Goal: Task Accomplishment & Management: Complete application form

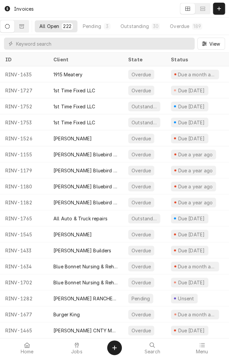
click at [83, 351] on div "Jobs" at bounding box center [77, 347] width 46 height 13
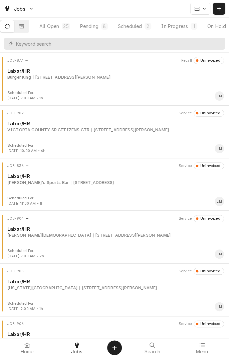
click at [96, 30] on button "Pending 8" at bounding box center [93, 26] width 37 height 12
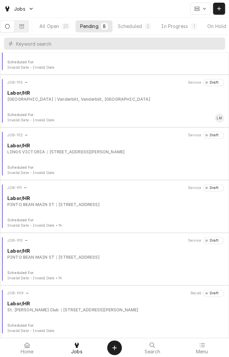
scroll to position [136, 0]
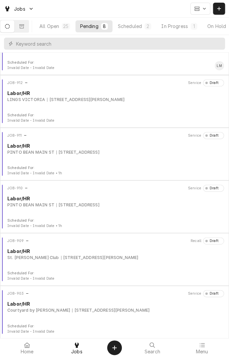
click at [122, 306] on div "Labor/HR" at bounding box center [115, 303] width 216 height 7
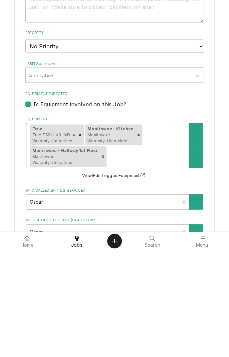
scroll to position [265, 0]
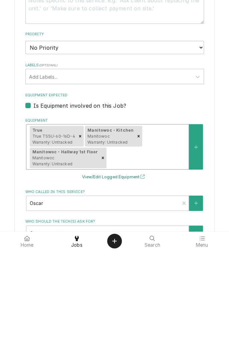
click at [114, 286] on button "View/Edit Logged Equipment" at bounding box center [114, 283] width 67 height 8
type textarea "x"
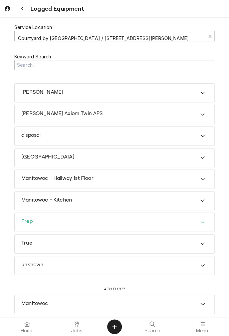
click at [134, 219] on div "Prep" at bounding box center [114, 222] width 199 height 19
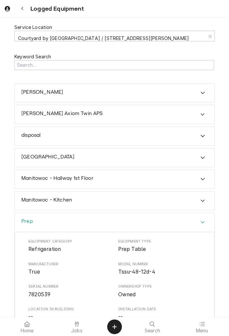
click at [22, 9] on icon "Navigate back" at bounding box center [22, 8] width 3 height 5
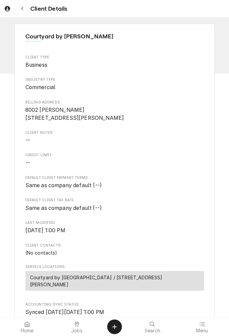
click at [22, 8] on icon "Navigate back" at bounding box center [22, 8] width 3 height 5
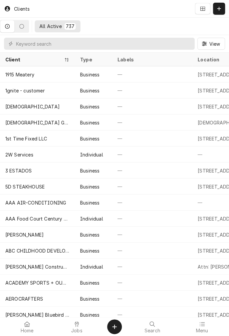
click at [75, 325] on icon at bounding box center [77, 323] width 4 height 5
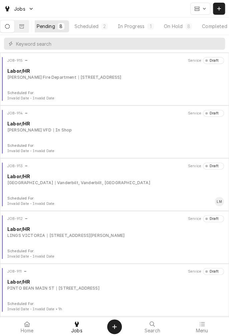
scroll to position [0, 63]
click at [200, 30] on button "Completed 6" at bounding box center [203, 26] width 44 height 12
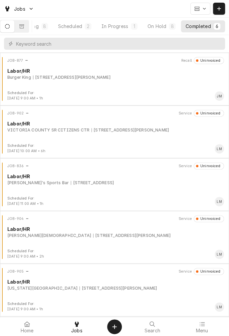
click at [125, 235] on div "[STREET_ADDRESS][PERSON_NAME]" at bounding box center [131, 235] width 77 height 6
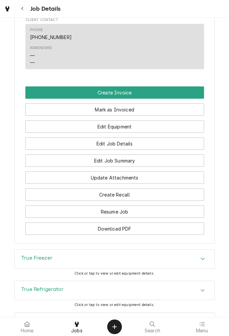
scroll to position [448, 0]
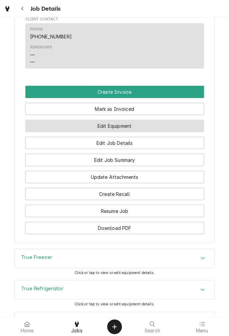
click at [146, 132] on button "Edit Equipment" at bounding box center [114, 126] width 178 height 12
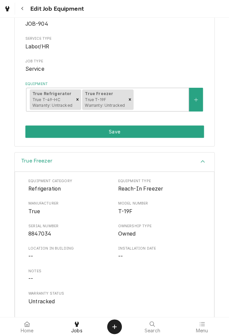
scroll to position [71, 0]
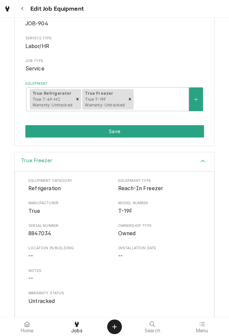
click at [113, 328] on icon "Create Object" at bounding box center [114, 326] width 5 height 5
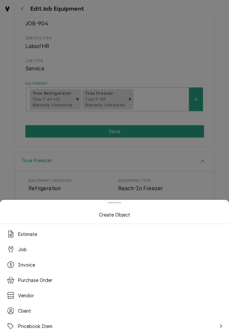
click at [163, 44] on div at bounding box center [114, 168] width 229 height 336
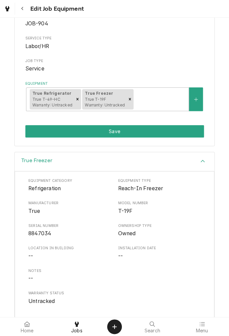
click at [23, 11] on div "Navigate back" at bounding box center [22, 8] width 7 height 7
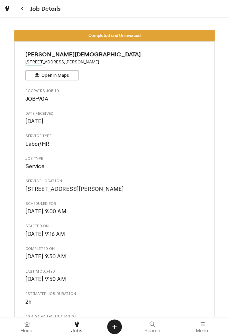
click at [22, 8] on icon "Navigate back" at bounding box center [22, 8] width 3 height 5
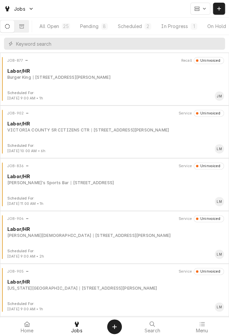
click at [80, 327] on div at bounding box center [77, 324] width 8 height 8
click at [120, 26] on div "In Progress" at bounding box center [114, 26] width 27 height 7
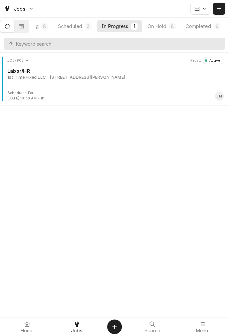
click at [200, 27] on div "Completed" at bounding box center [197, 26] width 25 height 7
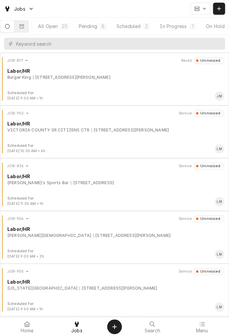
scroll to position [0, 0]
click at [29, 27] on button "Dynamic Content Wrapper" at bounding box center [22, 26] width 14 height 12
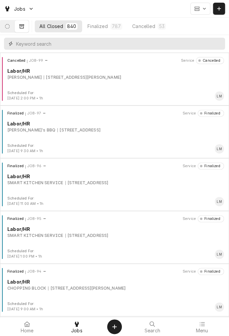
click at [100, 46] on input "Dynamic Content Wrapper" at bounding box center [118, 44] width 205 height 12
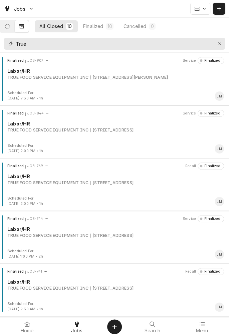
type input "True"
click at [84, 79] on div "TRUE FOOD SERVICE EQUIPMENT INC" at bounding box center [47, 77] width 81 height 6
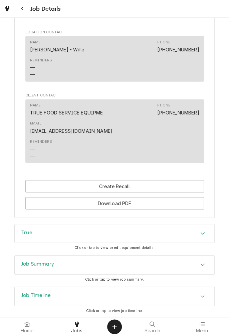
scroll to position [497, 0]
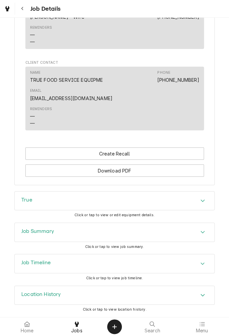
click at [198, 233] on div "Accordion Header" at bounding box center [202, 232] width 10 height 8
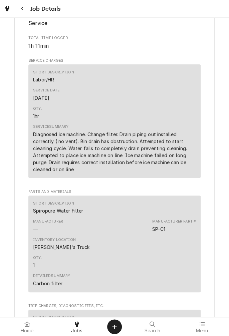
scroll to position [771, 0]
click at [103, 97] on div "Service Date Sep 12, 2025" at bounding box center [114, 94] width 163 height 18
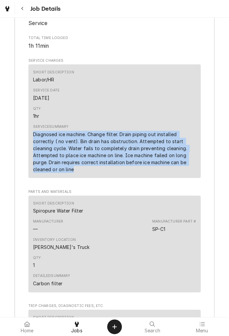
copy div "Diagnosed ice machine. Change filter. Drain piping out installed correctly ( no…"
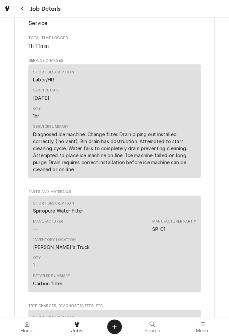
click at [115, 326] on icon "Create Object" at bounding box center [114, 326] width 5 height 5
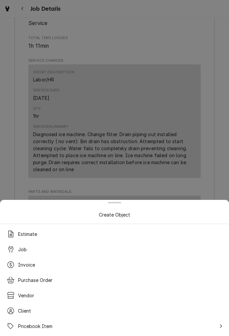
click at [192, 30] on div at bounding box center [114, 168] width 229 height 336
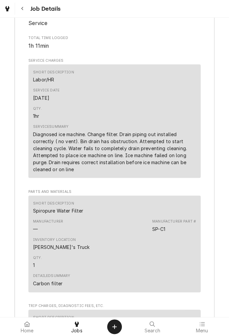
click at [78, 324] on icon at bounding box center [77, 323] width 4 height 5
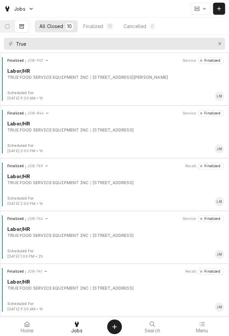
click at [14, 23] on button "Dynamic Content Wrapper" at bounding box center [7, 26] width 14 height 12
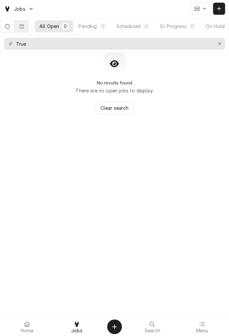
click at [29, 29] on button "Dynamic Content Wrapper" at bounding box center [22, 26] width 14 height 12
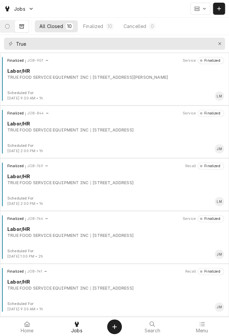
click at [40, 83] on div "Finalized JOB-907 Service Finalized Labor/HR TRUE FOOD SERVICE EQUIPMENT INC [S…" at bounding box center [114, 73] width 223 height 33
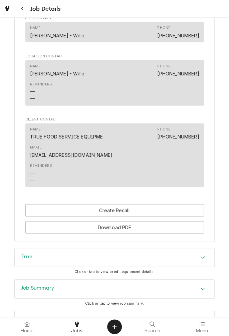
scroll to position [497, 0]
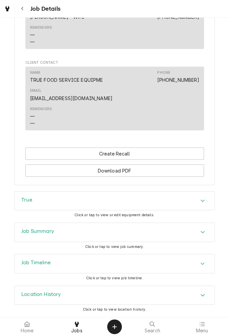
click at [202, 204] on div "Accordion Header" at bounding box center [202, 201] width 10 height 8
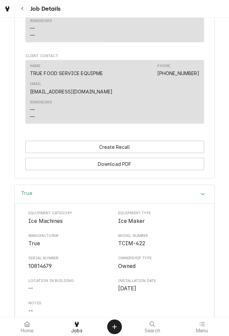
scroll to position [497, 0]
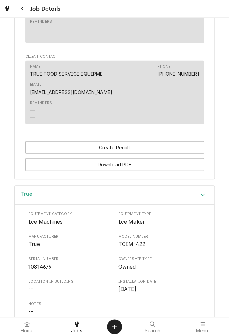
click at [28, 12] on button "Navigate back" at bounding box center [22, 9] width 12 height 12
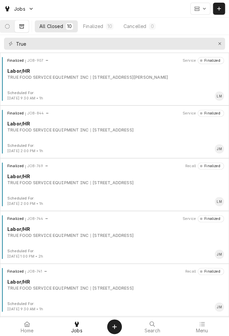
click at [10, 26] on icon "Dynamic Content Wrapper" at bounding box center [7, 26] width 5 height 5
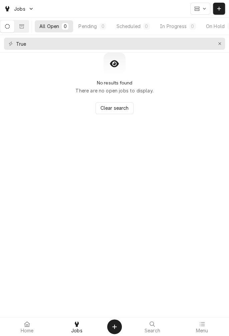
click at [218, 47] on button "Erase input" at bounding box center [219, 43] width 11 height 11
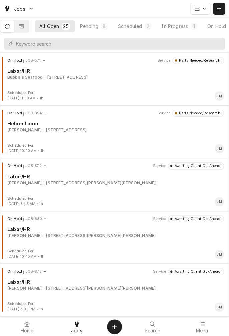
click at [219, 9] on icon "Dynamic Content Wrapper" at bounding box center [219, 8] width 4 height 5
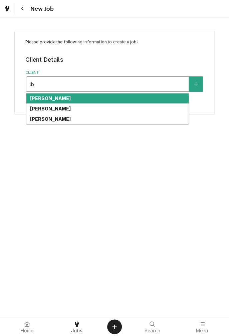
type input "l"
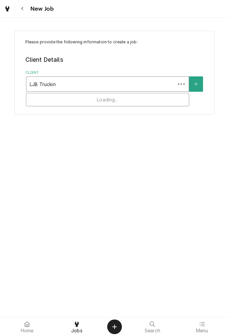
type input "LJB Trucking"
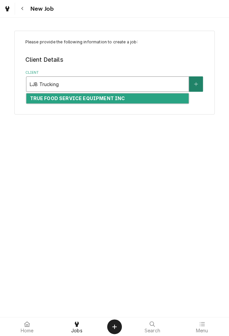
click at [195, 85] on icon "Create New Client" at bounding box center [196, 84] width 4 height 5
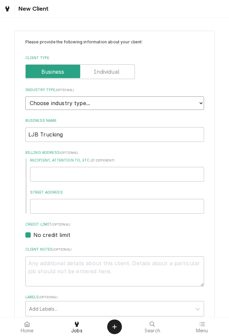
click at [196, 105] on select "Choose industry type... Residential Commercial Industrial Government" at bounding box center [114, 102] width 178 height 13
select select "2"
click at [25, 96] on select "Choose industry type... Residential Commercial Industrial Government" at bounding box center [114, 102] width 178 height 13
click at [78, 205] on input "Street Address" at bounding box center [117, 206] width 174 height 15
type textarea "x"
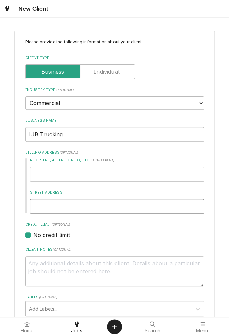
type input "5"
type textarea "x"
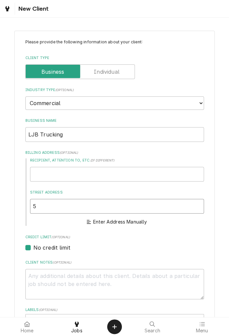
type input "55"
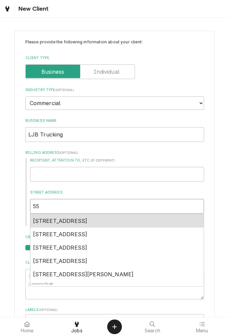
type textarea "x"
type input "55"
type textarea "x"
type input "55 J"
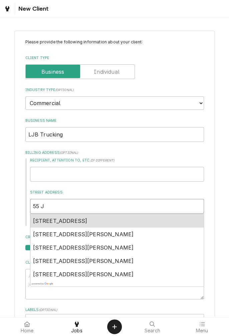
type textarea "x"
type input "55 Ju"
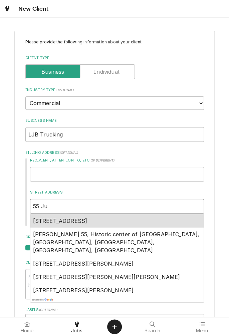
type textarea "x"
type input "55 Jun"
type textarea "x"
type input "55 Juni"
type textarea "x"
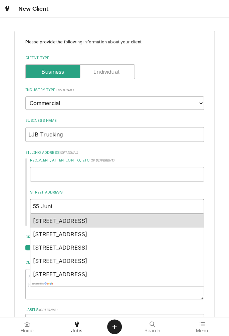
type input "55 Junip"
type textarea "x"
type input "55 Junipe"
type textarea "x"
type input "55 Juniper"
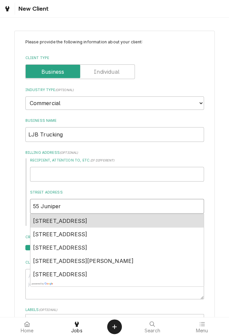
type textarea "x"
type input "55 Juniper"
type textarea "x"
type input "55 Juniper T"
type textarea "x"
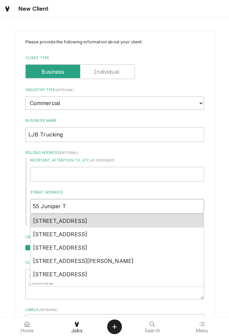
type input "55 Juniper Tr"
type textarea "x"
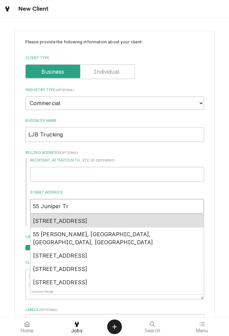
type input "55 Juniper Trl"
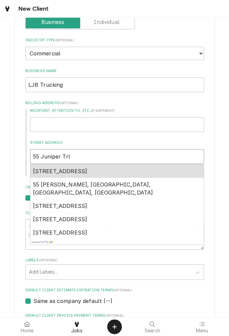
scroll to position [53, 0]
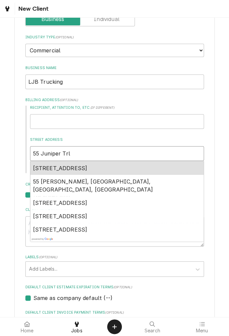
click at [85, 183] on span "55 Juniper Trl, Yoakum, TX, USA" at bounding box center [93, 185] width 120 height 15
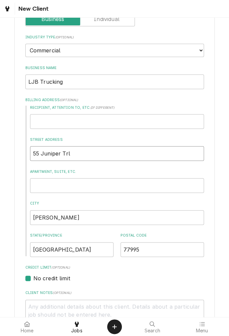
type textarea "x"
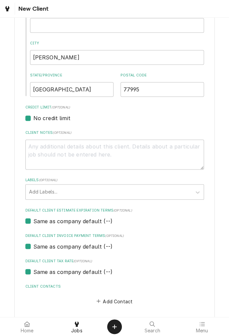
scroll to position [241, 0]
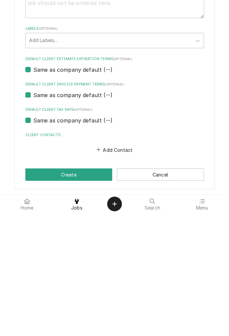
type input "55 Juniper Trl"
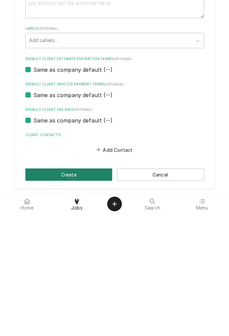
click at [93, 297] on button "Create" at bounding box center [68, 297] width 87 height 12
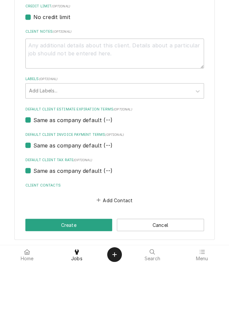
type textarea "x"
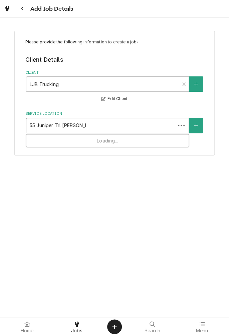
type input "55 Juniper Trl Yoakum Tx"
click at [195, 125] on icon "Create New Location" at bounding box center [196, 125] width 4 height 4
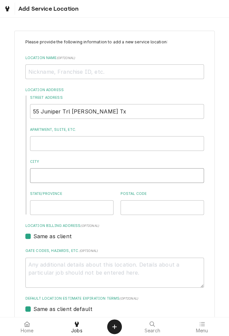
click at [74, 177] on input "City" at bounding box center [117, 175] width 174 height 15
type textarea "x"
type input "Y"
type textarea "x"
type input "Yo"
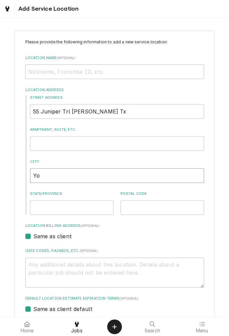
type textarea "x"
type input "Yoa"
type textarea "x"
type input "Yoak"
type textarea "x"
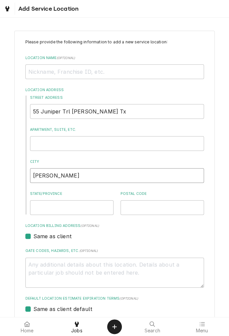
type input "Yoaku"
type textarea "x"
type input "Yoakum"
type textarea "x"
type input "Yoakum"
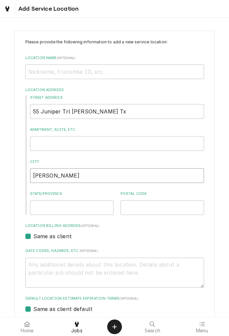
type textarea "x"
type input "Yoakum T"
type textarea "x"
type input "Yoakum Tx"
type textarea "x"
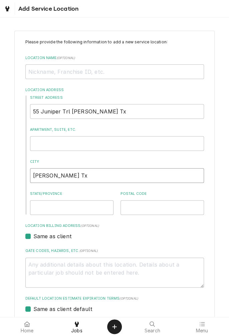
type input "Yoakum T"
type textarea "x"
type input "Yoakum"
type textarea "x"
type input "Yoakum"
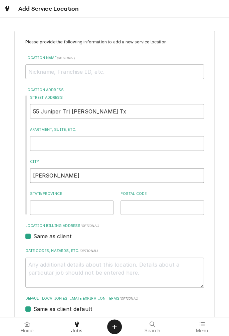
type textarea "x"
type input "Yoakum"
click at [93, 205] on input "State/Province" at bounding box center [71, 207] width 83 height 15
type textarea "x"
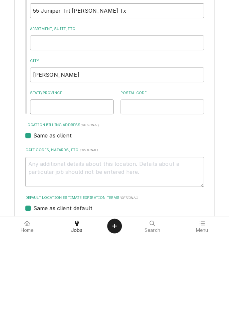
type input "T"
type textarea "x"
type input "Tx"
type textarea "x"
type input "Tx"
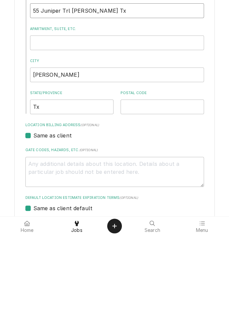
click at [116, 116] on input "55 Juniper Trl Yoakum Tx" at bounding box center [117, 111] width 174 height 15
type textarea "x"
type input "55 Juniper Trl Yoakum T"
type textarea "x"
type input "55 Juniper Trl Yoakum"
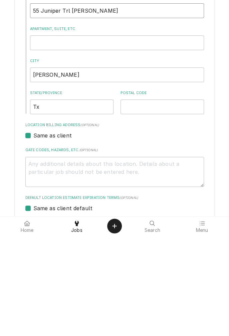
type textarea "x"
type input "55 Juniper Trl Yoakum"
type textarea "x"
type input "55 Juniper Trl Yoaku"
type textarea "x"
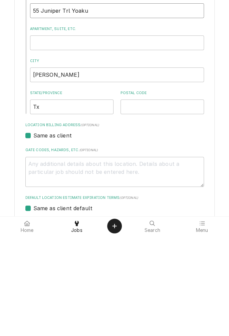
type input "55 Juniper Trl Yoak"
type textarea "x"
type input "55 Juniper Trl Yoa"
type textarea "x"
type input "55 Juniper Trl Yo"
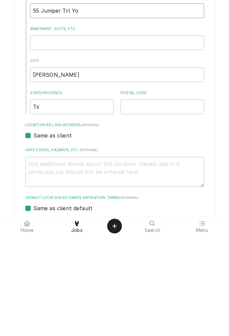
type textarea "x"
type input "55 Juniper Trl Y"
type textarea "x"
type input "55 Juniper Trl"
type textarea "x"
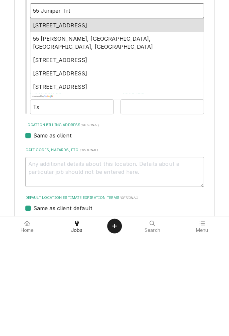
type input "55 Juniper Trl"
click at [94, 154] on div "55 Juniper Street, Victoria, TX, USA" at bounding box center [116, 160] width 173 height 13
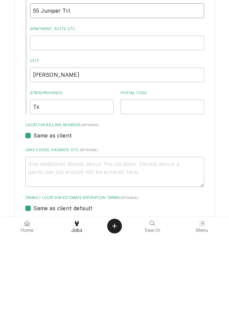
type textarea "x"
type input "55 Juniper St"
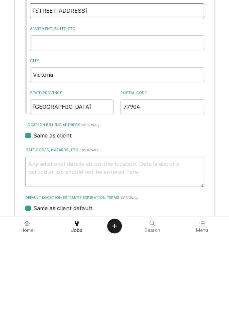
type textarea "x"
click at [88, 113] on input "55 Juniper St" at bounding box center [117, 111] width 174 height 15
click at [71, 113] on input "55 Juniper St" at bounding box center [117, 111] width 174 height 15
click at [51, 113] on input "55 Juniper St" at bounding box center [117, 111] width 174 height 15
click at [63, 113] on input "55 Juniper St" at bounding box center [117, 111] width 174 height 15
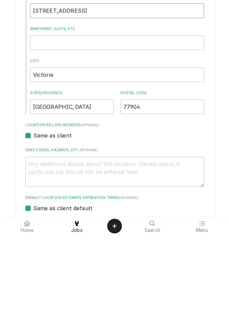
type input "55 Juniper t"
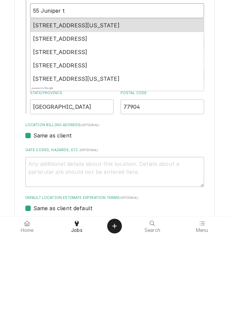
type textarea "x"
click at [70, 110] on input "55 Juniper t" at bounding box center [117, 111] width 174 height 15
type input "55 Juniper tr"
type textarea "x"
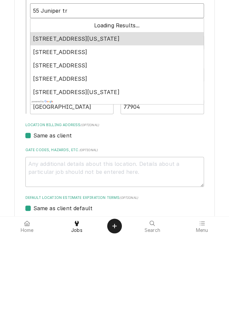
type input "55 Juniper trl"
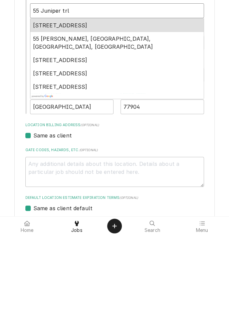
click at [79, 143] on div "55 Juniper Trl, Yoakum, TX, USA" at bounding box center [116, 143] width 173 height 21
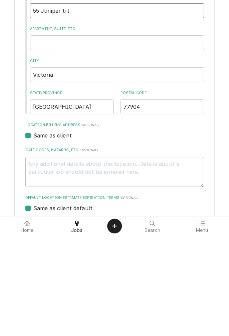
type textarea "x"
type input "55 Juniper Trl"
type textarea "x"
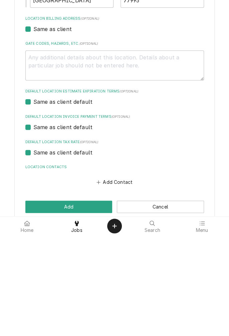
scroll to position [117, 0]
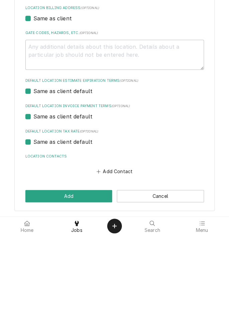
type input "55 Juniper Trl"
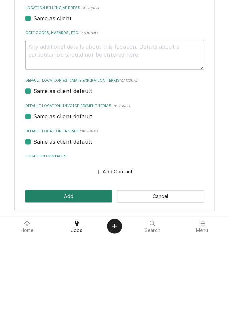
click at [88, 295] on button "Add" at bounding box center [68, 296] width 87 height 12
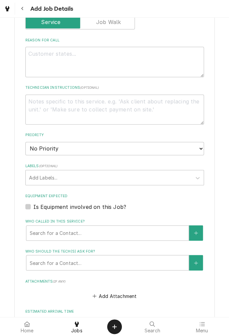
scroll to position [266, 0]
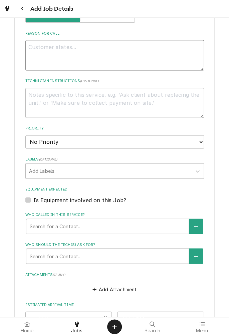
click at [95, 47] on textarea "Reason For Call" at bounding box center [114, 55] width 178 height 30
type textarea "x"
type textarea "D"
type textarea "x"
type textarea "Di"
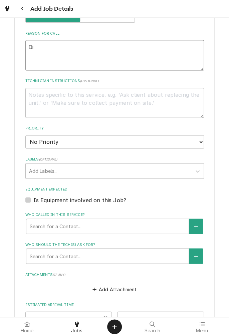
type textarea "x"
type textarea "Dia"
type textarea "x"
type textarea "Diag"
type textarea "x"
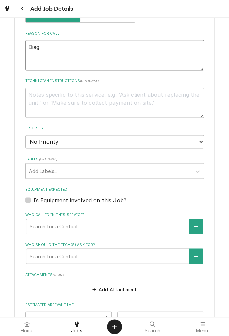
type textarea "Diagn"
type textarea "x"
type textarea "Diagno"
type textarea "x"
type textarea "Diagnos"
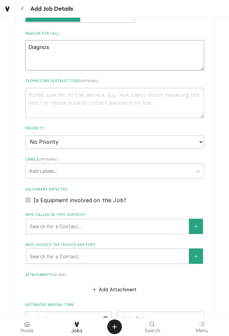
type textarea "x"
type textarea "Diagnose"
type textarea "x"
type textarea "Diagnosed"
type textarea "x"
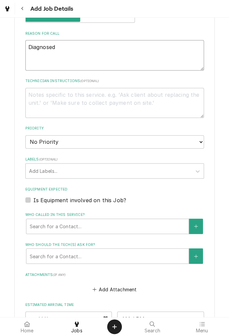
type textarea "Diagnosed"
type textarea "x"
type textarea "Diagnosed I"
type textarea "x"
type textarea "Diagnosed Ic"
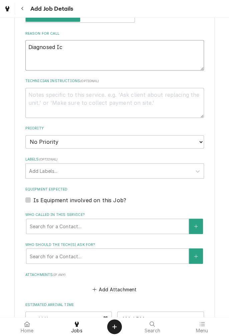
type textarea "x"
type textarea "Diagnosed Ice"
type textarea "x"
type textarea "Diagnosed Ice"
type textarea "x"
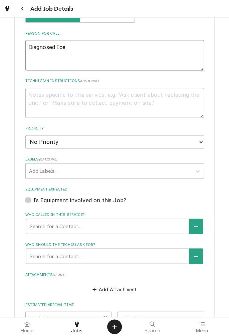
type textarea "Diagnosed Ice m"
type textarea "x"
type textarea "Diagnosed Ice ma"
type textarea "x"
type textarea "Diagnosed Ice mac"
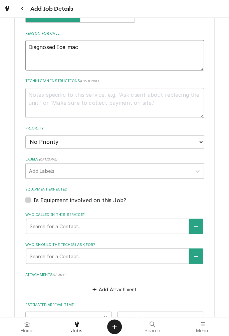
type textarea "x"
type textarea "Diagnosed Ice mach"
type textarea "x"
type textarea "Diagnosed Ice machi"
type textarea "x"
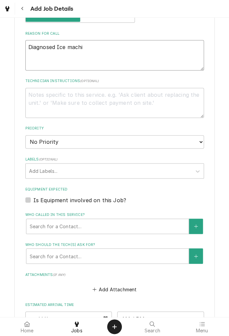
type textarea "Diagnosed Ice machin"
type textarea "x"
type textarea "Diagnosed Ice machine"
type textarea "x"
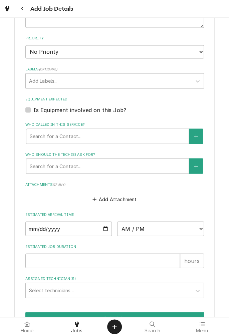
scroll to position [357, 0]
type textarea "Diagnosed Ice machine"
click at [35, 110] on label "Is Equipment involved on this Job?" at bounding box center [79, 109] width 93 height 8
click at [35, 110] on input "Equipment Expected" at bounding box center [122, 112] width 178 height 15
checkbox input "true"
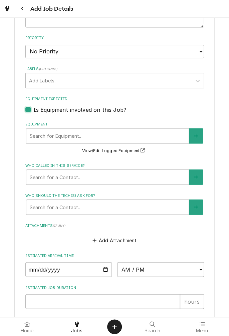
type textarea "x"
click at [194, 134] on icon "Create New Equipment" at bounding box center [196, 135] width 4 height 5
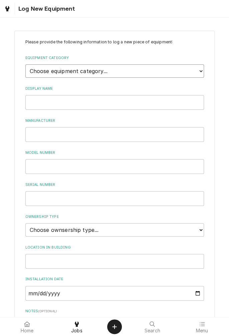
click at [197, 75] on select "Choose equipment category... Cooking Equipment Fryers Ice Machines Ovens and Ra…" at bounding box center [114, 70] width 178 height 13
select select "3"
click at [25, 64] on select "Choose equipment category... Cooking Equipment Fryers Ice Machines Ovens and Ra…" at bounding box center [114, 70] width 178 height 13
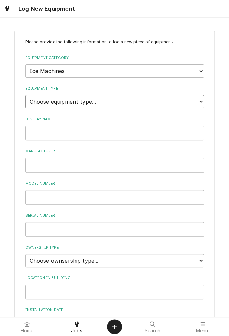
click at [197, 107] on select "Choose equipment type... Ice Bin Ice Dispenser Ice Maker Ice Merchandiser" at bounding box center [114, 101] width 178 height 13
select select "18"
click at [25, 95] on select "Choose equipment type... Ice Bin Ice Dispenser Ice Maker Ice Merchandiser" at bounding box center [114, 101] width 178 height 13
click at [195, 134] on input "Display Name" at bounding box center [114, 133] width 178 height 15
type input "True"
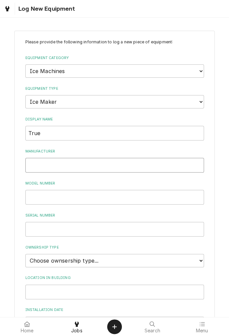
click at [98, 166] on input "Manufacturer" at bounding box center [114, 165] width 178 height 15
type input "True"
click at [74, 195] on input "Model Number" at bounding box center [114, 197] width 178 height 15
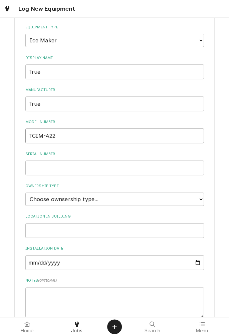
scroll to position [68, 0]
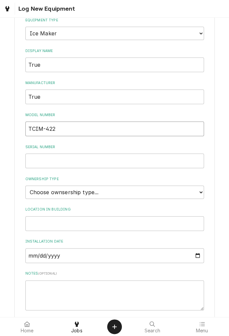
type input "TCIM-422"
click at [82, 162] on input "Serial Number" at bounding box center [114, 160] width 178 height 15
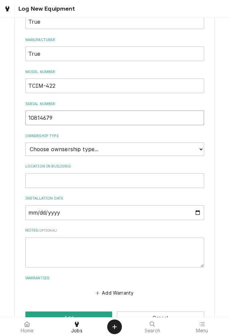
scroll to position [114, 0]
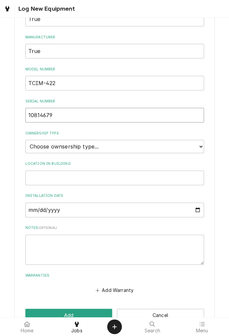
type input "10814679"
click at [202, 147] on select "Choose ownsership type... Unknown Owned Leased Rented" at bounding box center [114, 146] width 178 height 13
select select "1"
click at [25, 140] on select "Choose ownsership type... Unknown Owned Leased Rented" at bounding box center [114, 146] width 178 height 13
click at [195, 177] on input "Location in Building" at bounding box center [114, 177] width 178 height 15
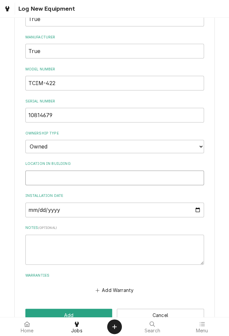
scroll to position [131, 0]
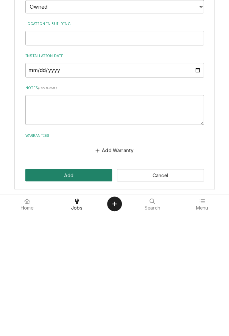
click at [79, 299] on button "Add" at bounding box center [68, 297] width 87 height 12
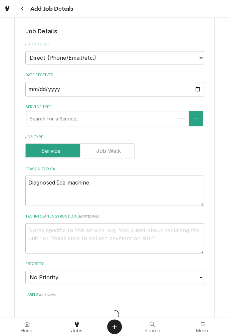
scroll to position [357, 0]
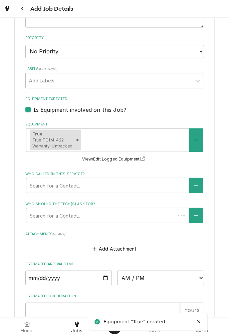
type textarea "x"
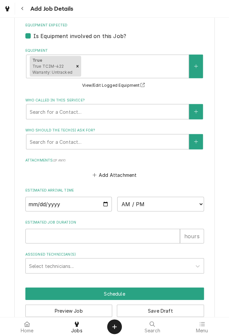
scroll to position [444, 0]
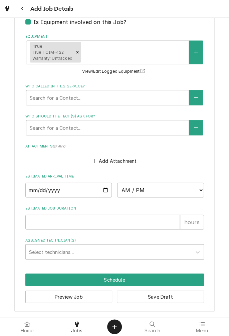
click at [79, 326] on div at bounding box center [77, 324] width 8 height 8
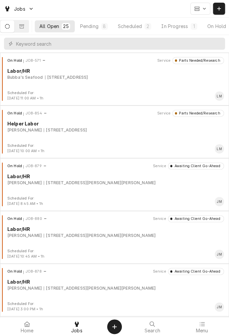
click at [105, 31] on button "Pending 8" at bounding box center [93, 26] width 37 height 12
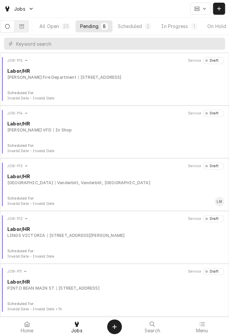
click at [138, 26] on div "Scheduled" at bounding box center [130, 26] width 24 height 7
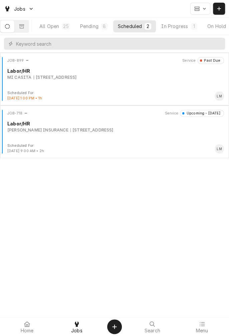
click at [13, 31] on button "Dynamic Content Wrapper" at bounding box center [7, 26] width 14 height 12
click at [59, 28] on div "All Open" at bounding box center [49, 26] width 20 height 7
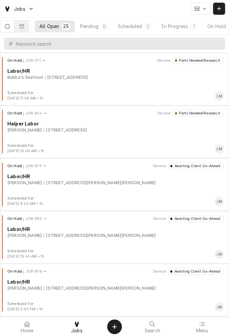
click at [99, 30] on button "Pending 8" at bounding box center [93, 26] width 37 height 12
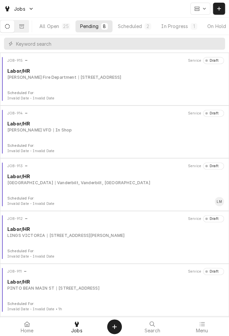
click at [102, 29] on button "Pending 8" at bounding box center [93, 26] width 37 height 12
click at [77, 45] on input "Dynamic Content Wrapper" at bounding box center [118, 44] width 205 height 12
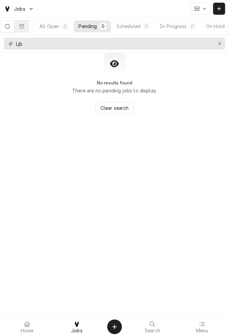
type input "Ljb"
click at [218, 49] on button "Erase input" at bounding box center [219, 43] width 11 height 11
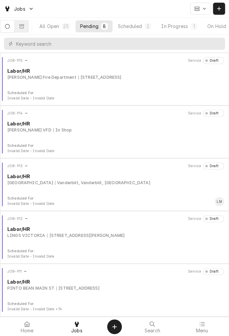
click at [218, 12] on div "Dynamic Content Wrapper" at bounding box center [218, 8] width 7 height 7
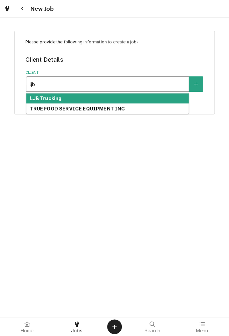
click at [63, 98] on div "LJB Trucking" at bounding box center [107, 98] width 162 height 10
type input "ljb"
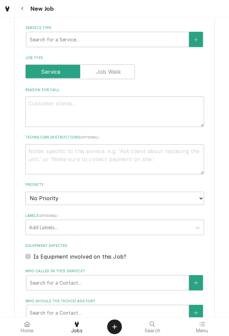
scroll to position [212, 0]
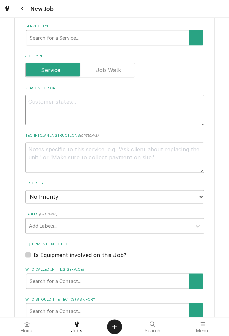
click at [79, 115] on textarea "Reason For Call" at bounding box center [114, 110] width 178 height 30
type textarea "x"
type textarea "D"
type textarea "x"
type textarea "Di"
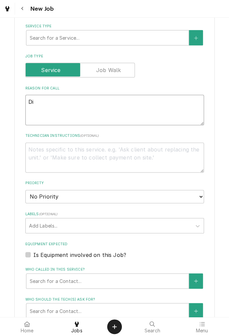
type textarea "x"
type textarea "Dia"
type textarea "x"
type textarea "Diag"
type textarea "x"
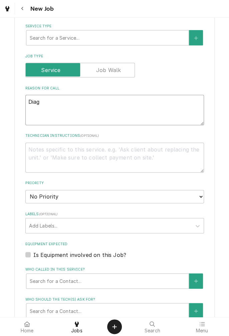
type textarea "Diagn"
type textarea "x"
type textarea "Diagno"
type textarea "x"
type textarea "Diagnos"
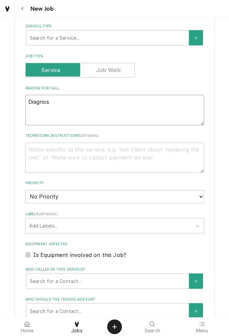
type textarea "x"
type textarea "Diagnose"
type textarea "x"
type textarea "Diagnosed"
type textarea "x"
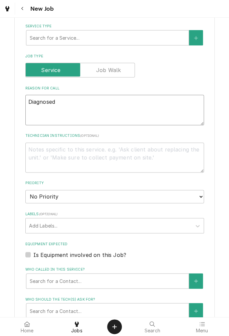
type textarea "Diagnose"
type textarea "x"
type textarea "Diagnose"
type textarea "x"
type textarea "Diagnose i"
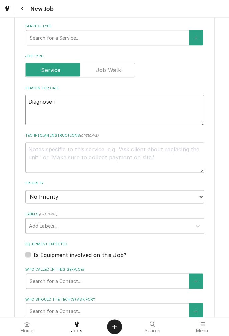
type textarea "x"
type textarea "Diagnose ic"
type textarea "x"
type textarea "Diagnose ice"
type textarea "x"
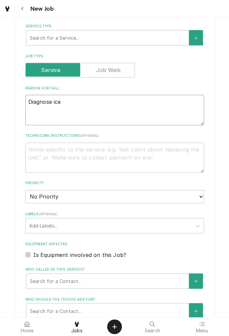
type textarea "Diagnose ice"
type textarea "x"
type textarea "Diagnose ice m"
type textarea "x"
type textarea "Diagnose ice ma"
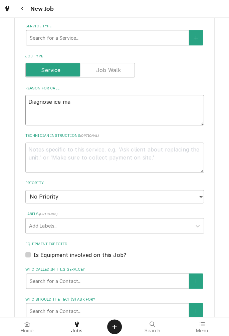
type textarea "x"
type textarea "Diagnose ice mac"
type textarea "x"
type textarea "Diagnose ice mach"
type textarea "x"
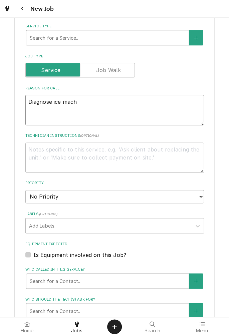
type textarea "Diagnose ice machi"
type textarea "x"
type textarea "Diagnose ice machin"
type textarea "x"
type textarea "Diagnose ice machine"
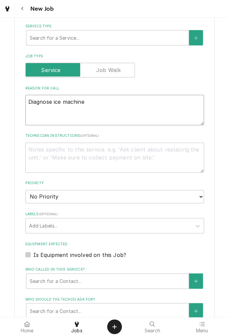
type textarea "x"
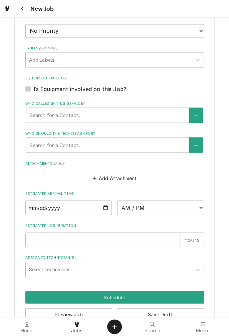
scroll to position [379, 0]
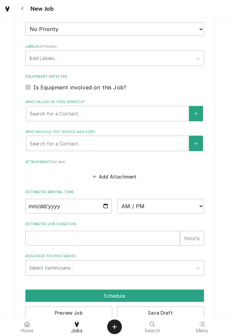
type textarea "Diagnose ice machine"
click at [33, 87] on label "Is Equipment involved on this Job?" at bounding box center [79, 87] width 93 height 8
click at [33, 87] on input "Equipment Expected" at bounding box center [122, 90] width 178 height 15
checkbox input "true"
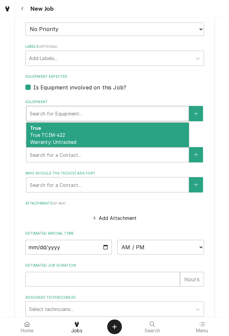
click at [84, 139] on div "True True TCIM-422 Warranty: Untracked" at bounding box center [107, 134] width 162 height 24
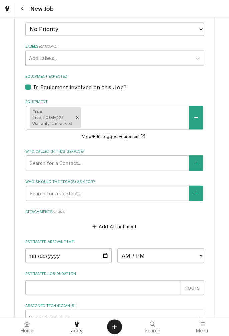
type textarea "x"
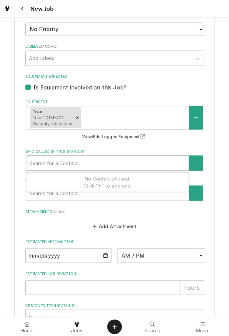
type input "R"
type textarea "x"
type input "Ri"
type textarea "x"
type input "Ric"
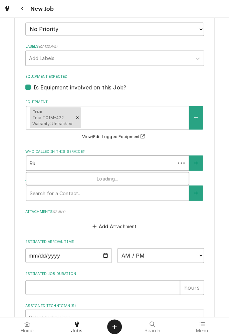
type textarea "x"
type input "[PERSON_NAME]"
type textarea "x"
type input "[PERSON_NAME]"
type textarea "x"
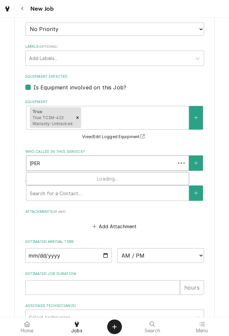
scroll to position [0, 0]
click at [199, 162] on button "Who called in this service?" at bounding box center [196, 162] width 14 height 15
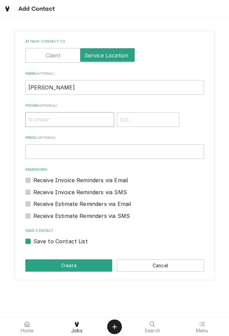
click at [84, 120] on input "Phone ( optional )" at bounding box center [69, 119] width 89 height 15
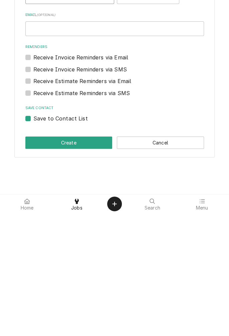
type input "[PHONE_NUMBER]"
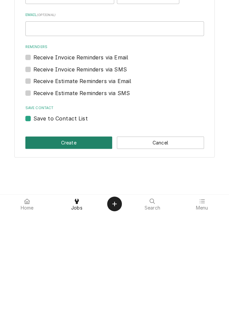
click at [81, 267] on button "Create" at bounding box center [68, 265] width 87 height 12
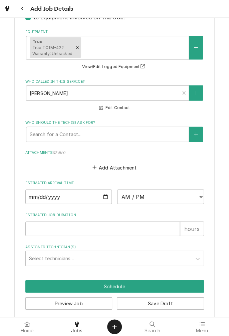
scroll to position [455, 0]
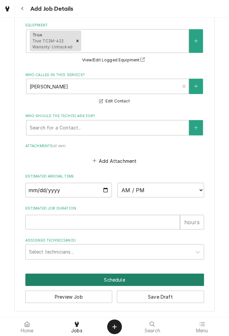
click at [119, 280] on button "Schedule" at bounding box center [114, 279] width 178 height 12
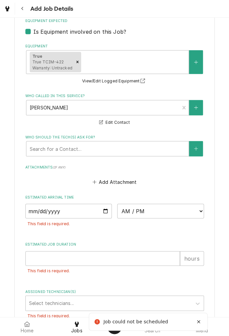
scroll to position [217, 0]
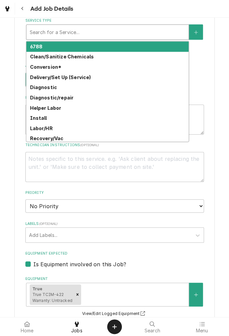
click at [53, 85] on strong "Diagnostic" at bounding box center [43, 87] width 27 height 6
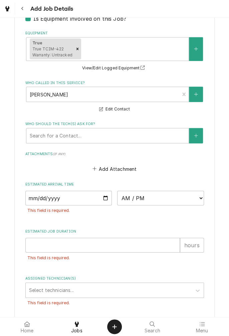
scroll to position [527, 0]
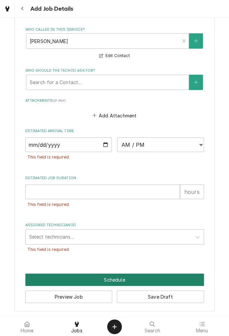
click at [116, 279] on button "Schedule" at bounding box center [114, 279] width 178 height 12
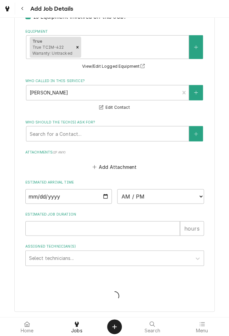
type textarea "x"
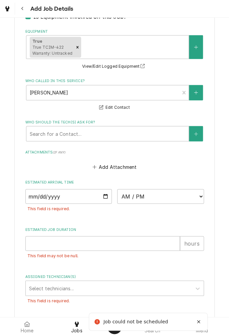
scroll to position [512, 0]
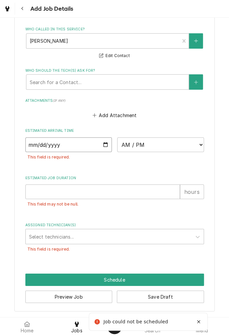
click at [108, 144] on input "Date" at bounding box center [68, 144] width 87 height 15
type input "[DATE]"
type textarea "x"
click at [197, 149] on select "AM / PM 6:00 AM 6:15 AM 6:30 AM 6:45 AM 7:00 AM 7:15 AM 7:30 AM 7:45 AM 8:00 AM…" at bounding box center [160, 144] width 87 height 15
select select "09:00:00"
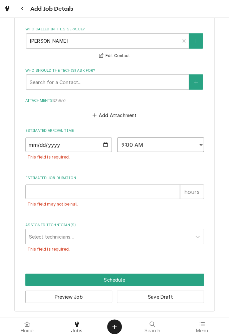
click at [117, 137] on select "AM / PM 6:00 AM 6:15 AM 6:30 AM 6:45 AM 7:00 AM 7:15 AM 7:30 AM 7:45 AM 8:00 AM…" at bounding box center [160, 144] width 87 height 15
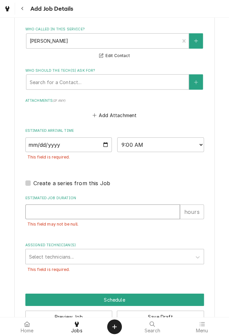
click at [167, 214] on input "Estimated Job Duration" at bounding box center [102, 211] width 154 height 15
type textarea "x"
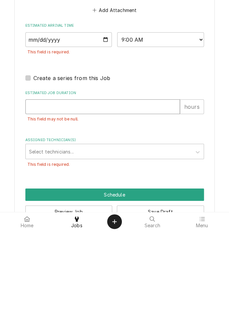
type input "2"
type textarea "x"
type input "3"
type textarea "x"
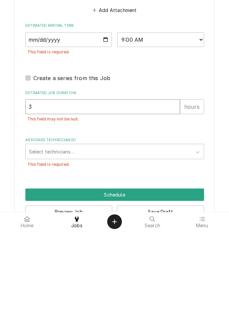
type input "3"
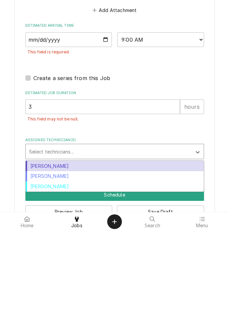
click at [75, 282] on div "[PERSON_NAME]" at bounding box center [115, 281] width 178 height 10
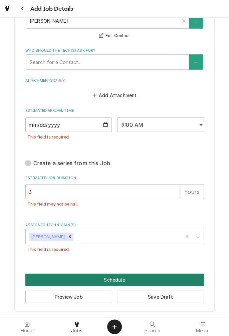
click at [121, 278] on button "Schedule" at bounding box center [114, 279] width 178 height 12
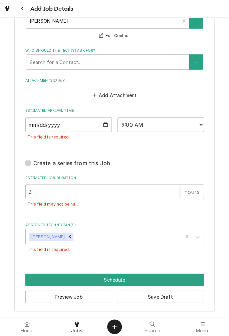
scroll to position [480, 0]
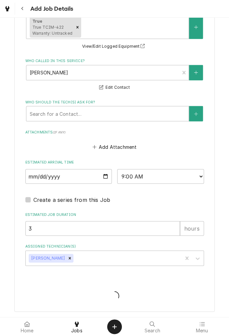
type textarea "x"
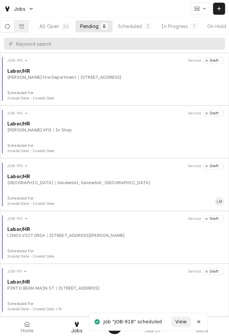
click at [140, 29] on div "Scheduled" at bounding box center [130, 26] width 24 height 7
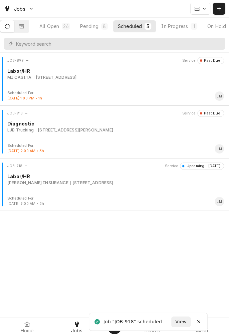
click at [87, 127] on div "[STREET_ADDRESS][PERSON_NAME]" at bounding box center [74, 130] width 77 height 6
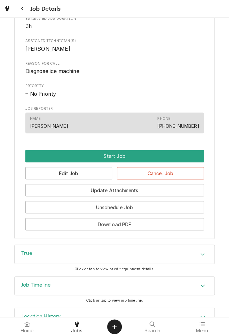
scroll to position [282, 0]
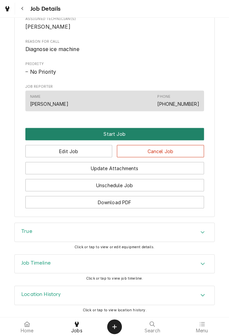
click at [127, 135] on button "Start Job" at bounding box center [114, 134] width 178 height 12
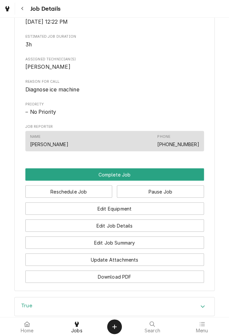
scroll to position [258, 0]
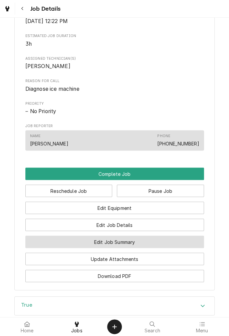
click at [156, 248] on button "Edit Job Summary" at bounding box center [114, 241] width 178 height 12
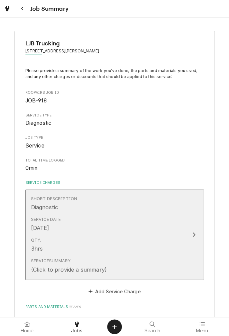
click at [193, 236] on icon "Update Line Item" at bounding box center [193, 234] width 3 height 5
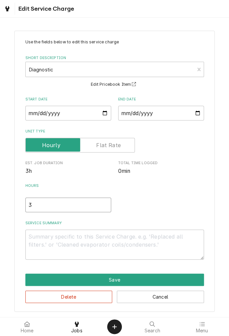
click at [44, 206] on input "3" at bounding box center [68, 204] width 86 height 15
type textarea "x"
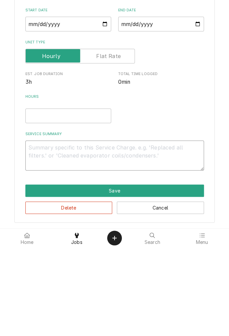
click at [87, 239] on textarea "Service Summary" at bounding box center [114, 244] width 178 height 30
paste textarea "Diagnosed ice machine. Change filter. Drain piping out installed correctly ( no…"
type textarea "x"
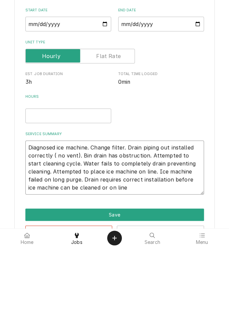
type textarea "Diagnosed ice machine. Change filter. Drain piping out installed correctly ( no…"
click at [45, 206] on input "Hours" at bounding box center [68, 204] width 86 height 15
type textarea "x"
type input "1"
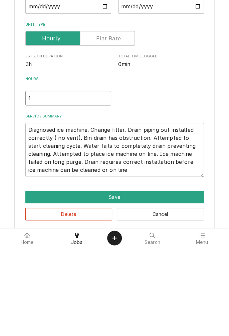
scroll to position [24, 0]
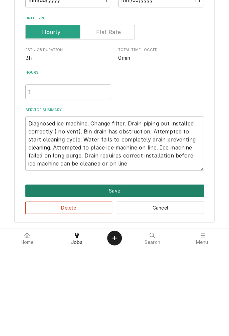
click at [118, 281] on button "Save" at bounding box center [114, 279] width 178 height 12
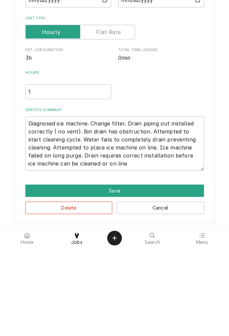
type textarea "x"
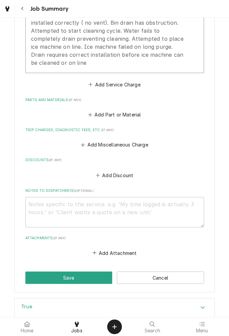
scroll to position [255, 0]
click at [121, 115] on button "Add Part or Material" at bounding box center [114, 114] width 55 height 9
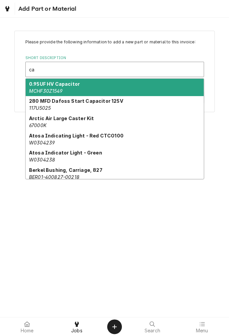
type input "c"
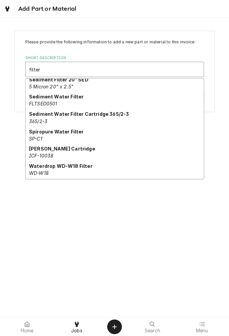
scroll to position [359, 0]
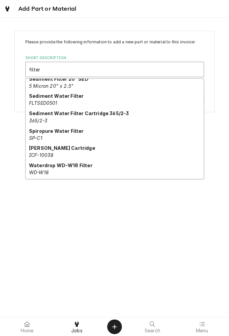
click at [51, 135] on div "Spiropure Water Filter SP-C1" at bounding box center [115, 133] width 178 height 17
type input "filter"
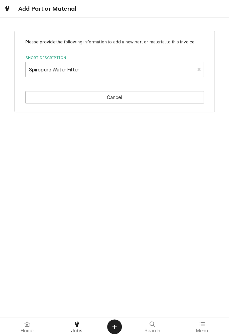
type textarea "x"
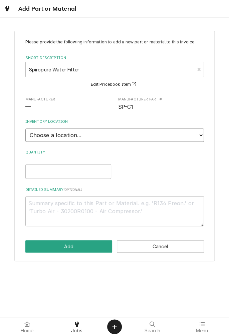
click at [199, 132] on select "Choose a location... Gino's Truck Jason's Truck Skips Service Warehouse" at bounding box center [114, 134] width 178 height 13
select select "171"
click at [25, 128] on select "Choose a location... Gino's Truck Jason's Truck Skips Service Warehouse" at bounding box center [114, 134] width 178 height 13
click at [84, 172] on input "Quantity" at bounding box center [68, 171] width 86 height 15
type textarea "x"
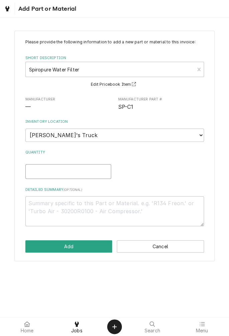
type input "1"
type textarea "x"
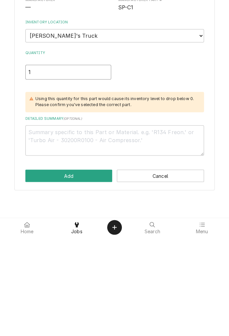
type input "1"
click at [115, 234] on textarea "Detailed Summary ( optional )" at bounding box center [114, 239] width 178 height 30
type textarea "x"
type textarea "C"
type textarea "x"
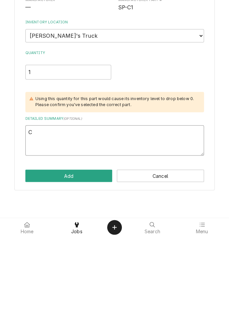
type textarea "Ca"
type textarea "x"
type textarea "Car"
type textarea "x"
type textarea "Carb"
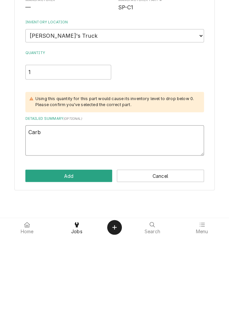
type textarea "x"
type textarea "Carbo"
type textarea "x"
type textarea "Carbon"
type textarea "x"
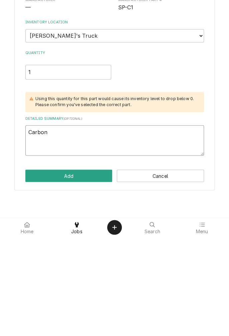
type textarea "Carbon"
type textarea "x"
type textarea "Carbon f"
type textarea "x"
type textarea "Carbon fi"
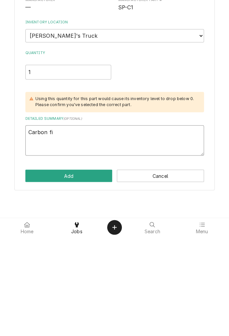
type textarea "x"
type textarea "Carbon fil"
type textarea "x"
type textarea "Carbon filt"
type textarea "x"
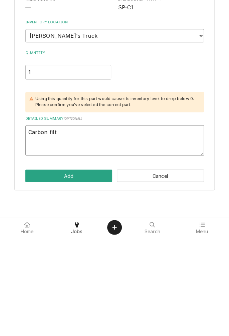
type textarea "Carbon filte"
type textarea "x"
type textarea "Carbon filter"
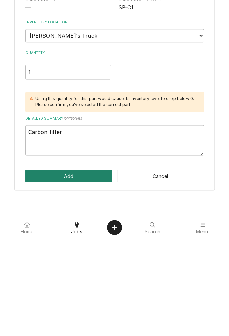
click at [78, 274] on button "Add" at bounding box center [68, 275] width 87 height 12
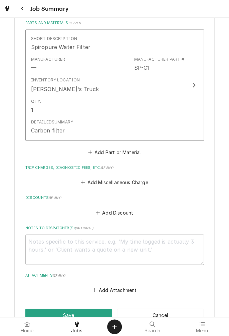
scroll to position [333, 0]
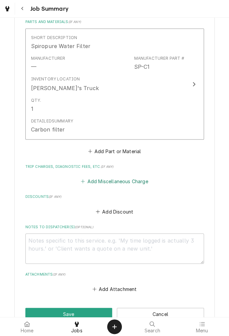
click at [121, 181] on button "Add Miscellaneous Charge" at bounding box center [114, 180] width 69 height 9
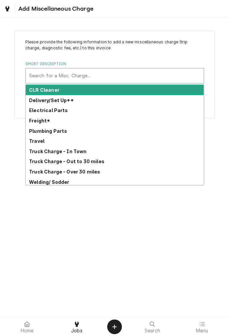
click at [90, 172] on strong "Truck Charge - Over 30 miles" at bounding box center [64, 172] width 71 height 6
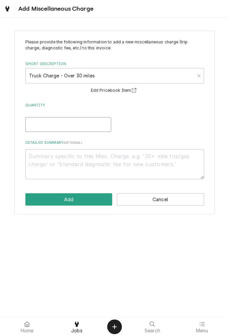
click at [82, 123] on input "Quantity" at bounding box center [68, 124] width 86 height 15
type textarea "x"
type input "1"
type textarea "x"
type input "1"
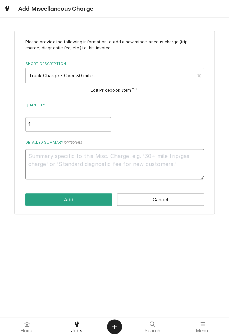
click at [95, 159] on textarea "Detailed Summary ( optional )" at bounding box center [114, 164] width 178 height 30
type textarea "x"
type textarea "9"
type textarea "x"
type textarea "9/"
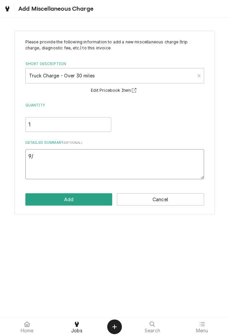
type textarea "x"
type textarea "9/1"
type textarea "x"
type textarea "9/12"
type textarea "x"
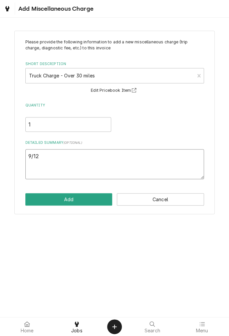
type textarea "9/12/"
type textarea "x"
type textarea "9/12/2"
type textarea "x"
type textarea "9/12/25"
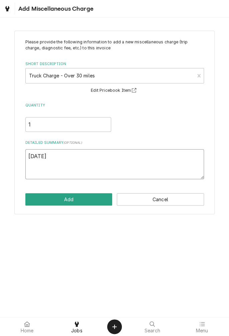
type textarea "x"
type textarea "9/12/25"
type textarea "x"
type textarea "9/12/25 t"
type textarea "x"
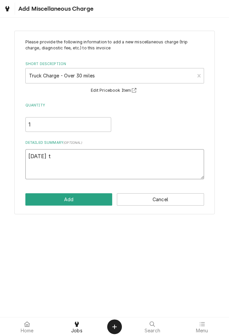
type textarea "9/12/25 tr"
type textarea "x"
type textarea "9/12/25 tru"
type textarea "x"
type textarea "9/12/25 truc"
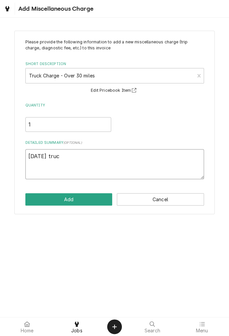
type textarea "x"
type textarea "[DATE] truck"
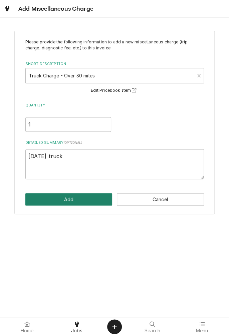
click at [77, 202] on button "Add" at bounding box center [68, 199] width 87 height 12
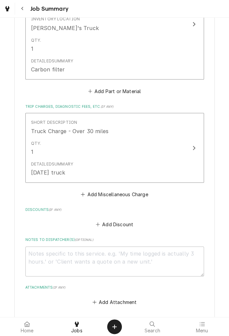
scroll to position [396, 0]
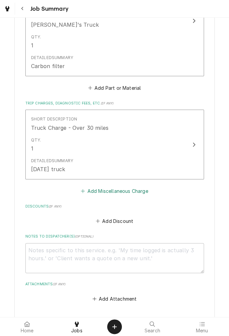
click at [131, 190] on button "Add Miscellaneous Charge" at bounding box center [114, 190] width 69 height 9
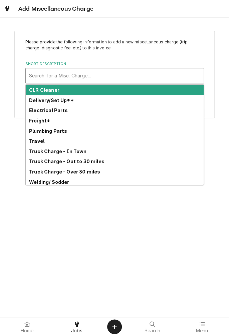
click at [38, 144] on div "Travel" at bounding box center [115, 141] width 178 height 10
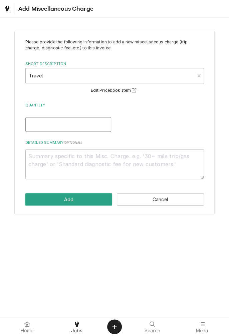
click at [65, 127] on input "Quantity" at bounding box center [68, 124] width 86 height 15
type textarea "x"
type input "1"
type textarea "x"
type input "1.5"
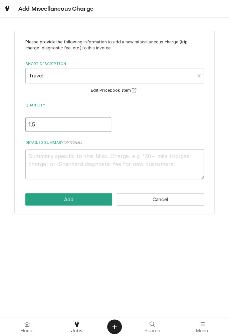
type textarea "x"
type input "1.5"
click at [95, 158] on textarea "Detailed Summary ( optional )" at bounding box center [114, 164] width 178 height 30
type textarea "x"
type textarea "9"
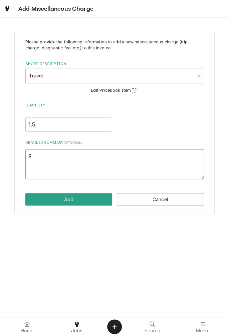
type textarea "x"
type textarea "9/"
type textarea "x"
type textarea "9/1"
type textarea "x"
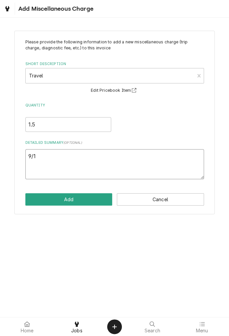
type textarea "9/12"
type textarea "x"
type textarea "9/12/"
type textarea "x"
type textarea "9/12/2"
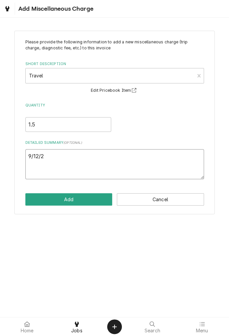
type textarea "x"
type textarea "9/12/25"
type textarea "x"
type textarea "9/12/25"
type textarea "x"
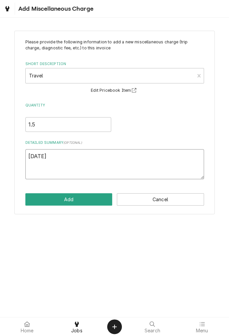
type textarea "9/12/25 t"
type textarea "x"
type textarea "9/12/25 tr"
type textarea "x"
type textarea "9/12/25 tra"
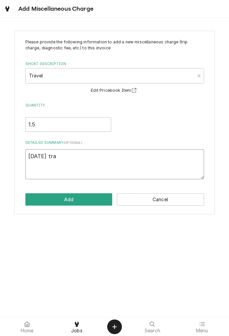
type textarea "x"
type textarea "9/12/25 trav"
type textarea "x"
type textarea "9/12/25 trave"
type textarea "x"
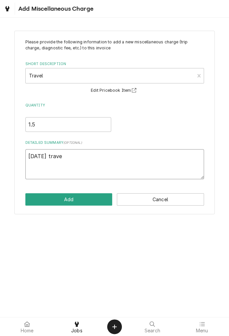
type textarea "9/12/25 travel"
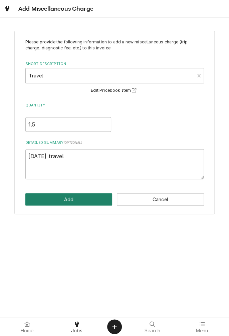
click at [83, 201] on button "Add" at bounding box center [68, 199] width 87 height 12
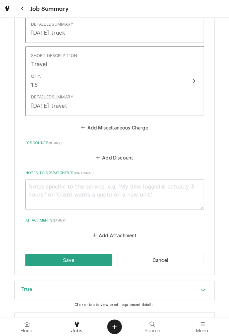
scroll to position [558, 0]
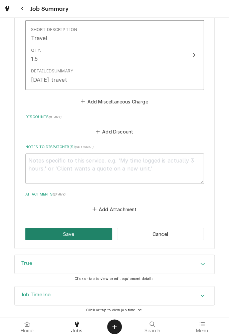
click at [87, 235] on button "Save" at bounding box center [68, 234] width 87 height 12
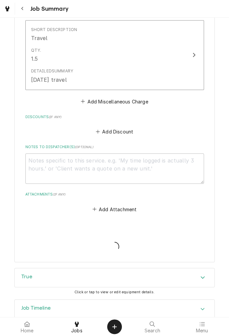
type textarea "x"
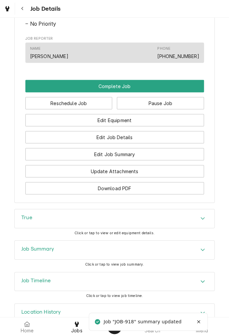
scroll to position [435, 0]
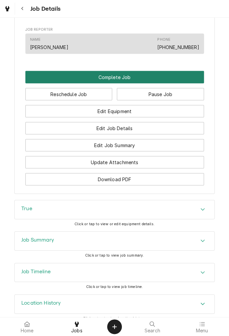
click at [114, 83] on button "Complete Job" at bounding box center [114, 77] width 178 height 12
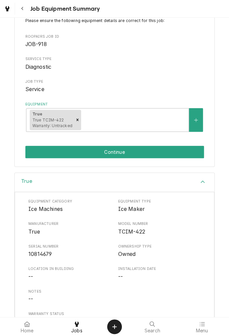
scroll to position [101, 0]
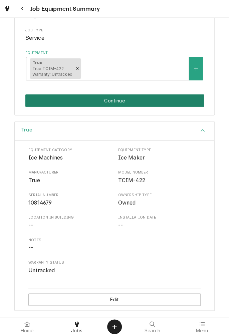
click at [163, 98] on button "Continue" at bounding box center [114, 100] width 178 height 12
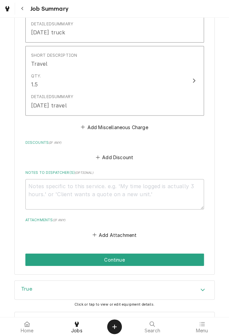
scroll to position [558, 0]
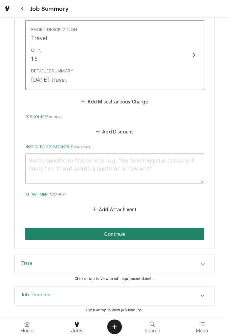
click at [123, 235] on button "Continue" at bounding box center [114, 234] width 178 height 12
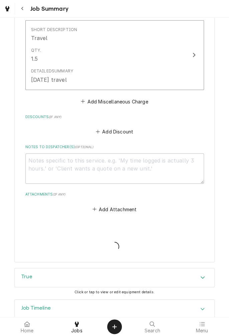
type textarea "x"
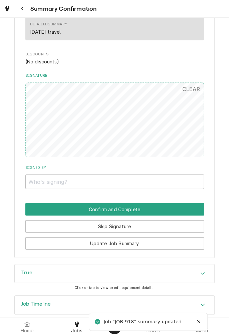
scroll to position [511, 0]
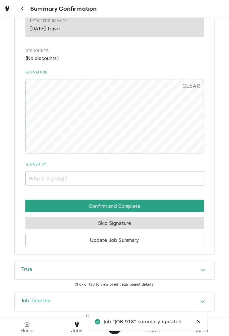
click at [140, 222] on button "Skip Signature" at bounding box center [114, 223] width 178 height 12
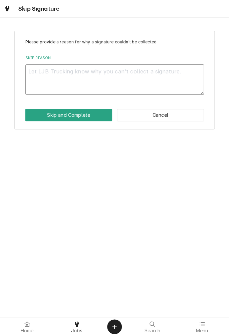
click at [135, 74] on textarea "Skip Reason" at bounding box center [114, 79] width 178 height 30
type textarea "x"
type textarea "C"
type textarea "x"
type textarea "Cl"
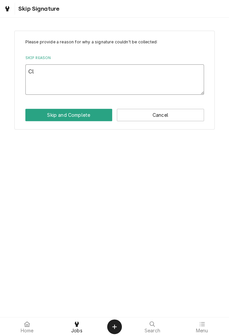
type textarea "x"
type textarea "Clo"
type textarea "x"
type textarea "Clos"
type textarea "x"
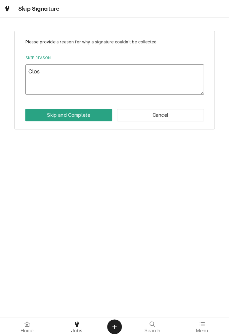
type textarea "Close"
type textarea "x"
type textarea "Closed"
type textarea "x"
type textarea "Closed"
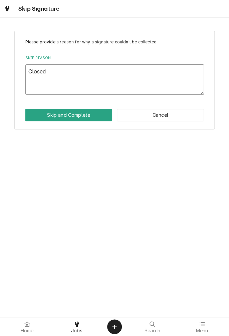
type textarea "x"
type textarea "Closed o"
type textarea "x"
type textarea "Closed ou"
type textarea "x"
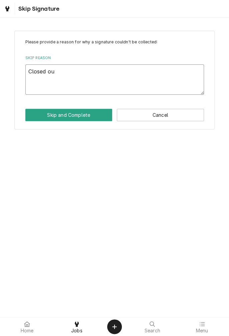
type textarea "Closed out"
type textarea "x"
type textarea "Closed out"
type textarea "x"
type textarea "Closed out a"
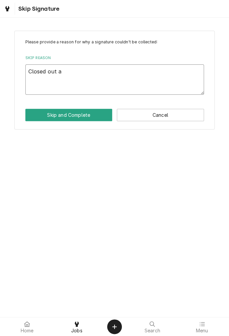
type textarea "x"
type textarea "Closed out at"
type textarea "x"
type textarea "Closed out at"
type textarea "x"
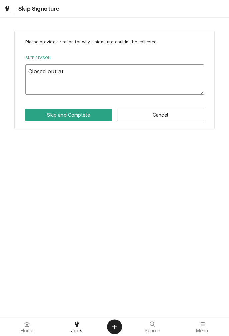
type textarea "Closed out at s"
type textarea "x"
type textarea "Closed out at sh"
type textarea "x"
type textarea "Closed out at sho"
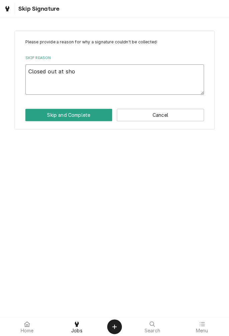
type textarea "x"
type textarea "Closed out at shop"
type textarea "x"
type textarea "Closed out at shop"
type textarea "x"
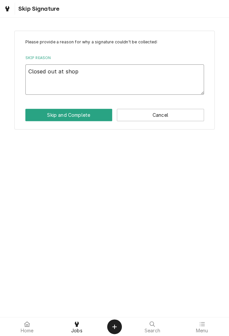
type textarea "Closed out at shop ."
type textarea "x"
type textarea "Closed out at shop ."
type textarea "x"
type textarea "Closed out at shop . O"
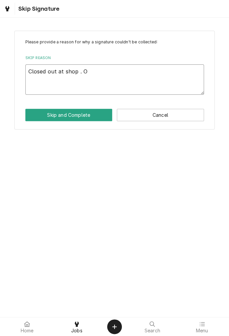
type textarea "x"
type textarea "Closed out at shop . Of"
type textarea "x"
type textarea "Closed out at shop . Off"
type textarea "x"
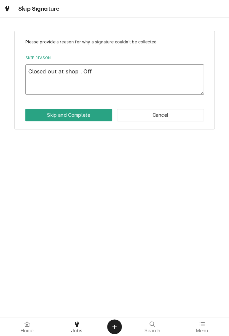
type textarea "Closed out at shop . Off"
type textarea "x"
type textarea "Closed out at shop . Off s"
type textarea "x"
type textarea "Closed out at shop . Off si"
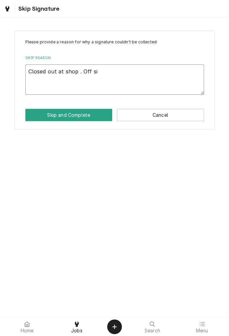
type textarea "x"
type textarea "Closed out at shop . Off sit"
type textarea "x"
type textarea "Closed out at shop . Off site"
type textarea "x"
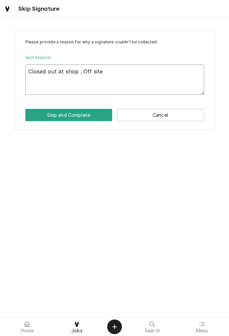
type textarea "Closed out at shop . Off site"
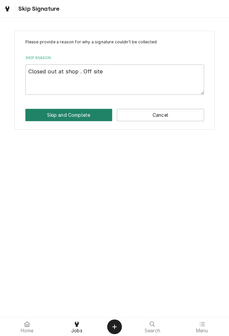
click at [81, 115] on button "Skip and Complete" at bounding box center [68, 115] width 87 height 12
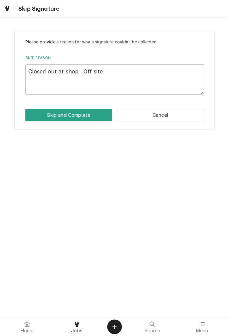
type textarea "x"
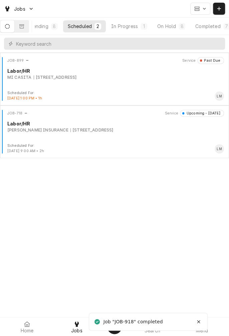
scroll to position [0, 63]
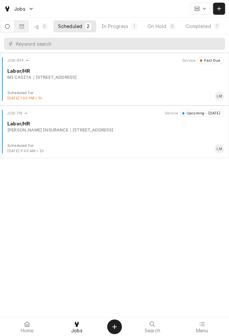
click at [203, 27] on div "Completed" at bounding box center [197, 26] width 25 height 7
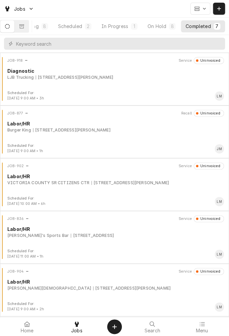
click at [106, 79] on div "LJB Trucking 55 Juniper Trl, Yoakum, TX 77995" at bounding box center [115, 77] width 216 height 6
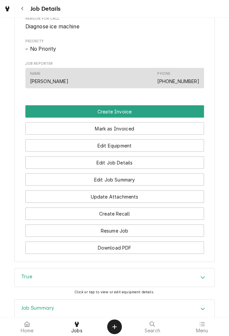
scroll to position [321, 0]
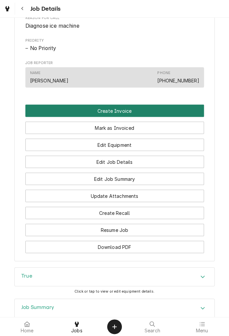
click at [154, 117] on button "Create Invoice" at bounding box center [114, 110] width 178 height 12
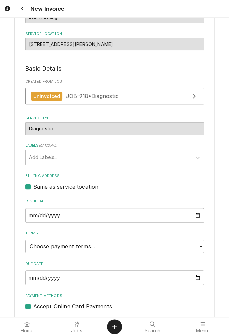
scroll to position [73, 0]
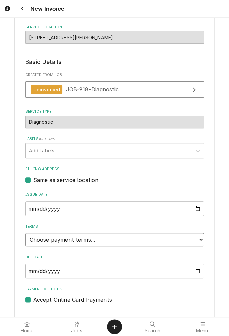
click at [199, 240] on select "Choose payment terms... Same Day Net 7 Net 14 Net 21 Net 30 Net 45 Net 60 Net 90" at bounding box center [114, 239] width 178 height 13
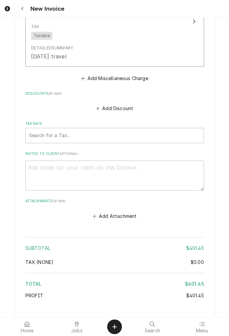
scroll to position [892, 0]
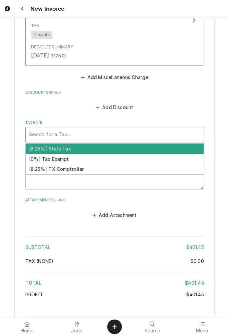
click at [80, 172] on div "[8.25%] TX Comptroller" at bounding box center [115, 169] width 178 height 10
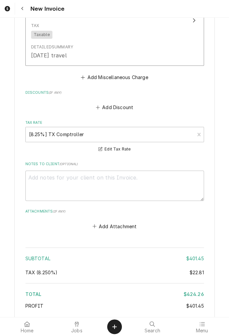
scroll to position [947, 0]
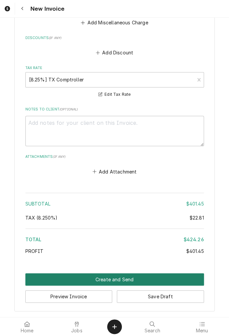
click at [119, 279] on button "Create and Send" at bounding box center [114, 279] width 178 height 12
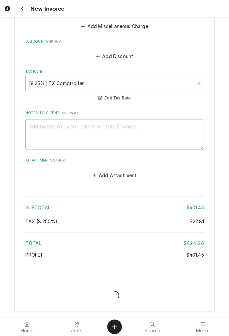
scroll to position [944, 0]
type textarea "x"
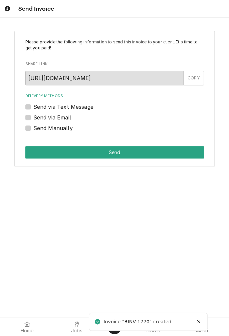
click at [33, 107] on label "Send via Text Message" at bounding box center [63, 107] width 60 height 8
click at [33, 107] on input "Send via Text Message" at bounding box center [122, 110] width 178 height 15
checkbox input "true"
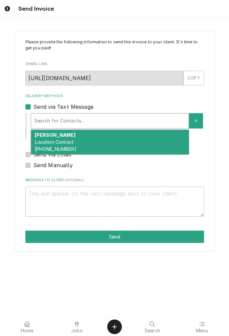
click at [79, 145] on div "Ricky Location Contact (361) 208-3074" at bounding box center [109, 142] width 157 height 24
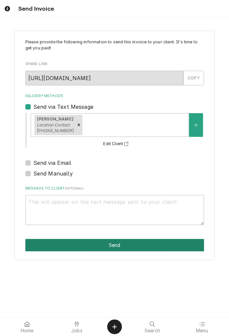
click at [118, 246] on button "Send" at bounding box center [114, 245] width 178 height 12
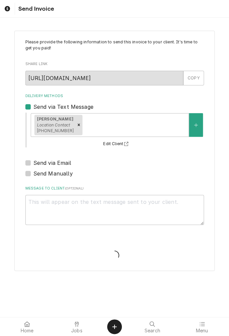
type textarea "x"
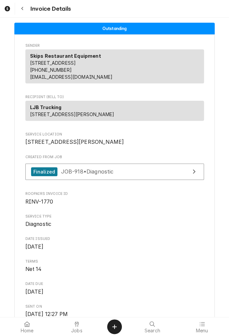
click at [22, 8] on icon "Navigate back" at bounding box center [22, 8] width 3 height 5
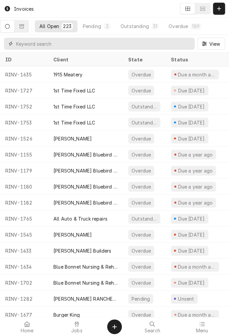
click at [87, 45] on input "Dynamic Content Wrapper" at bounding box center [103, 44] width 175 height 12
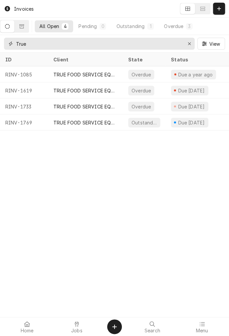
type input "True"
click at [22, 122] on div "RINV-1769" at bounding box center [24, 122] width 48 height 16
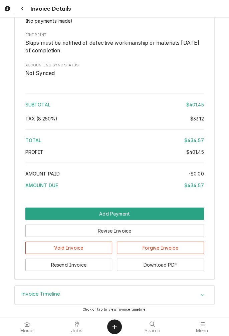
scroll to position [866, 0]
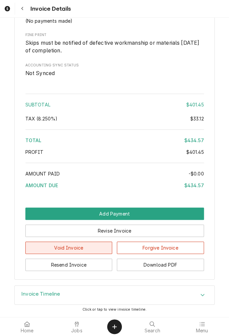
click at [61, 251] on button "Void Invoice" at bounding box center [68, 247] width 87 height 12
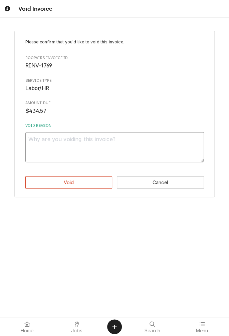
click at [93, 142] on textarea "Void Reason" at bounding box center [114, 147] width 178 height 30
type textarea "x"
type textarea "N"
type textarea "x"
type textarea "No"
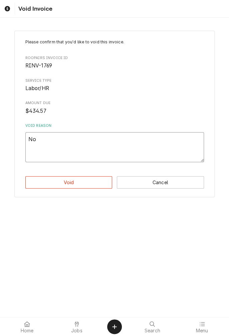
type textarea "x"
type textarea "Non"
type textarea "x"
type textarea "Non"
type textarea "x"
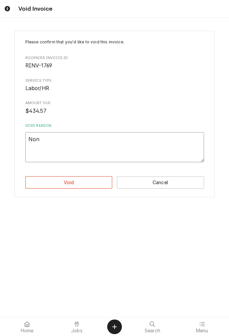
type textarea "Non w"
type textarea "x"
type textarea "Non wa"
type textarea "x"
type textarea "Non war"
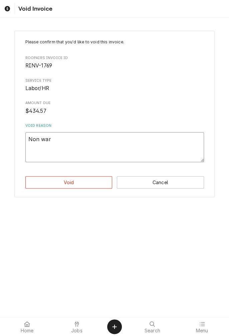
type textarea "x"
type textarea "Non warr"
type textarea "x"
type textarea "Non warranty"
type textarea "x"
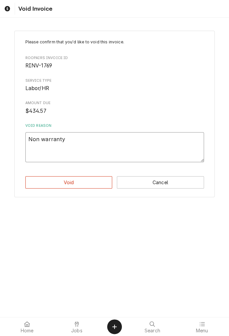
type textarea "Non warranty"
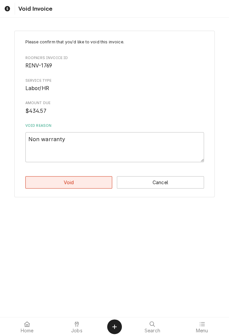
click at [75, 185] on button "Void" at bounding box center [68, 182] width 87 height 12
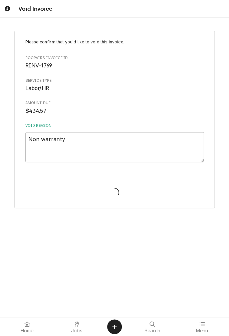
type textarea "x"
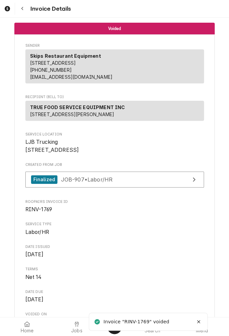
click at [24, 11] on div "Navigate back" at bounding box center [22, 8] width 7 height 7
